Goal: Contribute content

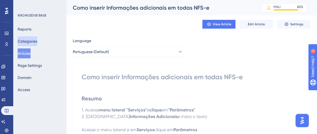
click at [34, 42] on button "Categories" at bounding box center [28, 41] width 20 height 10
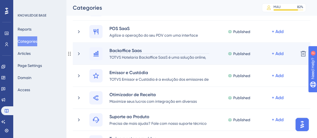
scroll to position [25, 0]
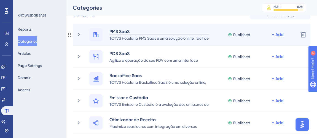
click at [143, 29] on div "PMS SaaS" at bounding box center [159, 31] width 100 height 7
click at [142, 24] on div "PMS SaaS TOTVS Hotelaria PMS Saas é uma solução online, fácil de implementar, c…" at bounding box center [191, 35] width 237 height 22
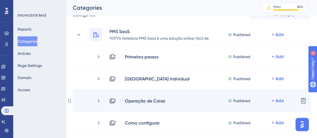
scroll to position [50, 0]
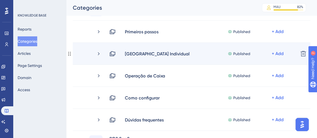
click at [149, 58] on div "Nova Reserva Individual Published + Add Delete" at bounding box center [191, 54] width 237 height 22
click at [101, 56] on icon at bounding box center [99, 54] width 6 height 6
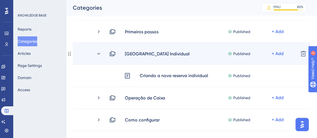
click at [129, 60] on div "Nova Reserva Individual Published + Add Delete" at bounding box center [191, 54] width 237 height 22
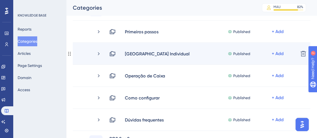
click at [116, 58] on div "Nova Reserva Individual Published + Add Delete" at bounding box center [191, 54] width 237 height 22
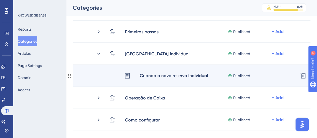
click at [143, 76] on div "Criando a nova reserva individual" at bounding box center [173, 75] width 69 height 7
click at [203, 68] on div "Criando a nova reserva individual Published + Add Delete" at bounding box center [191, 76] width 237 height 22
click at [172, 74] on div "Criando a nova reserva individual" at bounding box center [173, 75] width 69 height 7
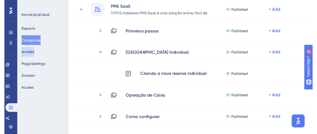
scroll to position [0, 0]
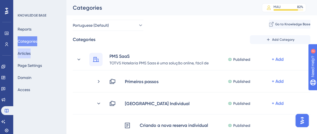
click at [25, 51] on button "Articles" at bounding box center [24, 53] width 13 height 10
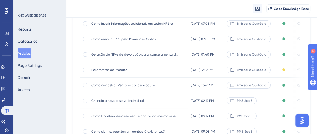
scroll to position [75, 0]
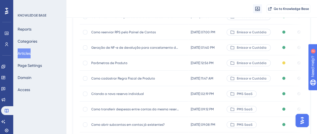
click at [114, 95] on span "Criando a nova reserva individual" at bounding box center [135, 94] width 88 height 4
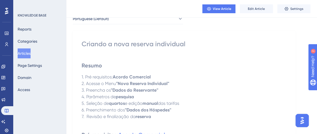
scroll to position [50, 0]
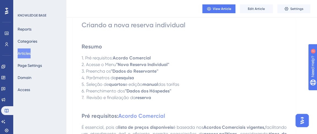
click at [255, 4] on div "View Article Edit Article Settings" at bounding box center [191, 9] width 251 height 18
click at [257, 6] on button "Edit Article" at bounding box center [256, 8] width 33 height 9
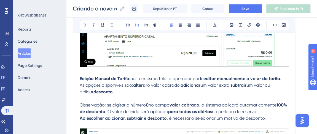
scroll to position [902, 0]
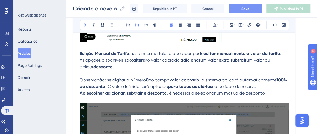
click at [239, 12] on button "Save" at bounding box center [245, 8] width 33 height 9
